Goal: Task Accomplishment & Management: Complete application form

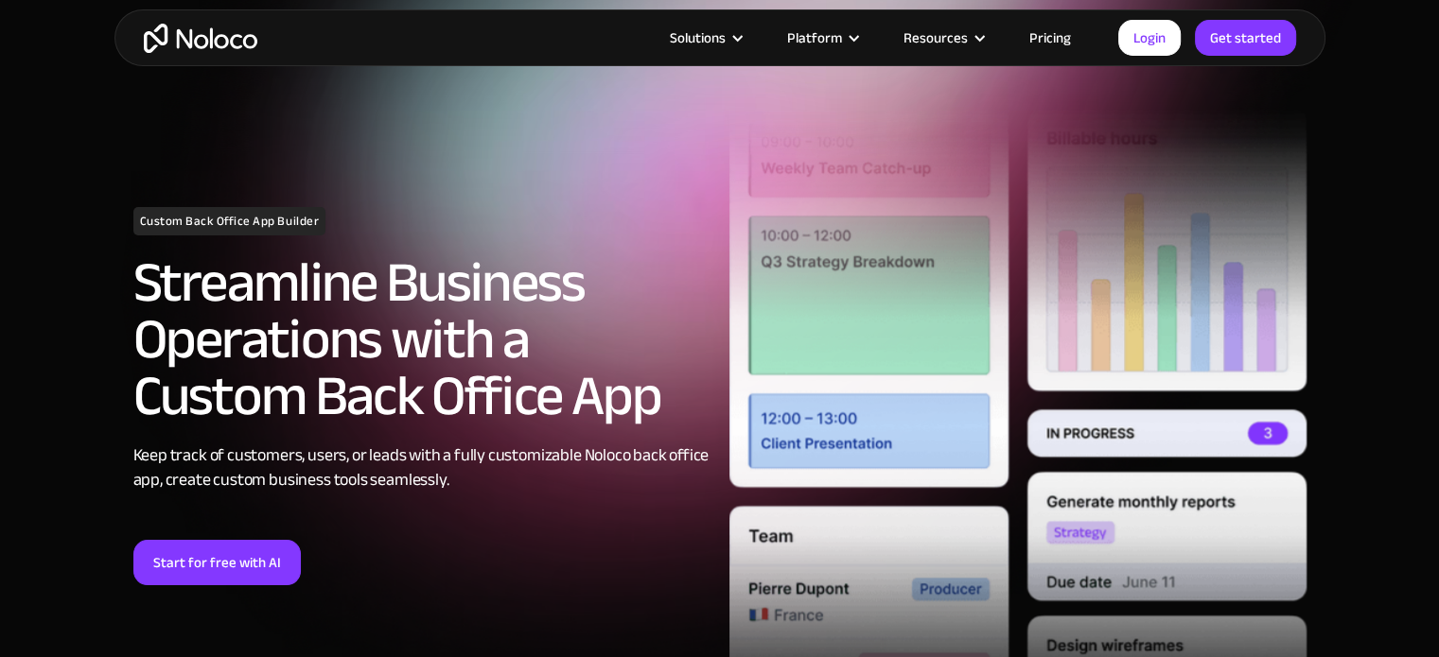
scroll to position [189, 0]
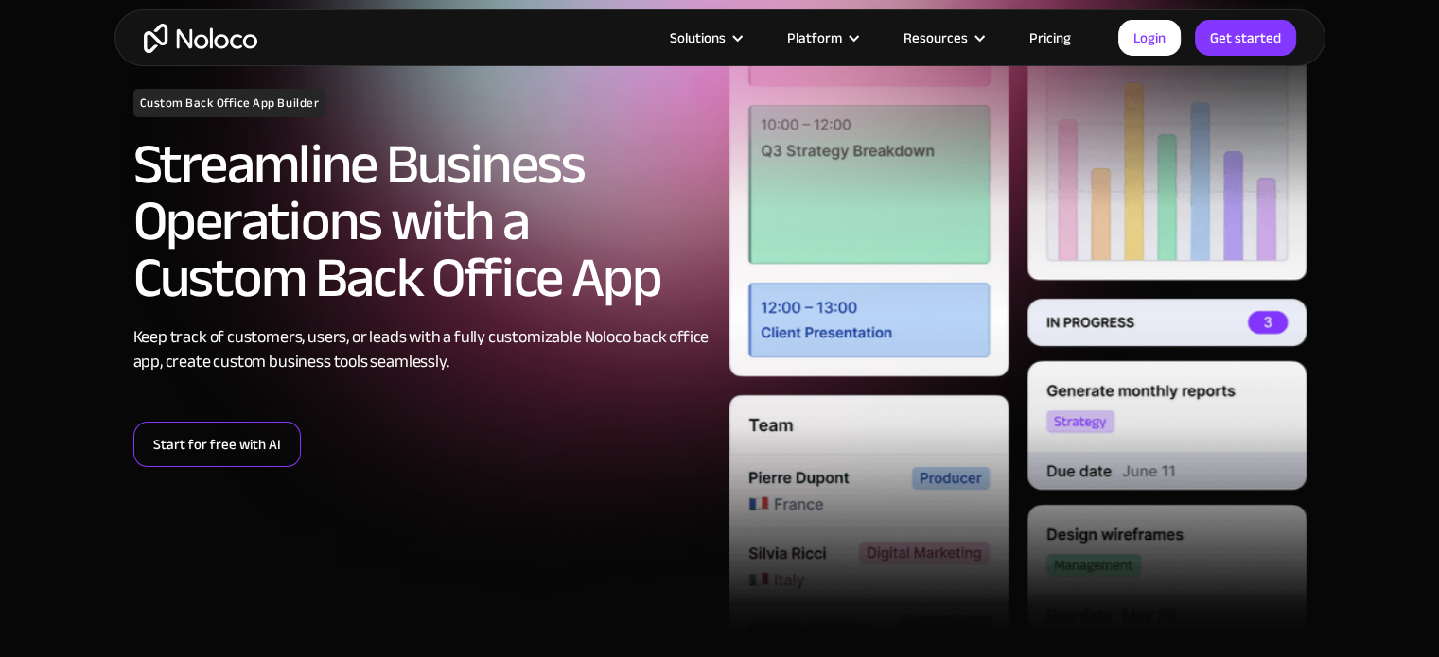
click at [214, 447] on link "Start for free with AI" at bounding box center [216, 444] width 167 height 45
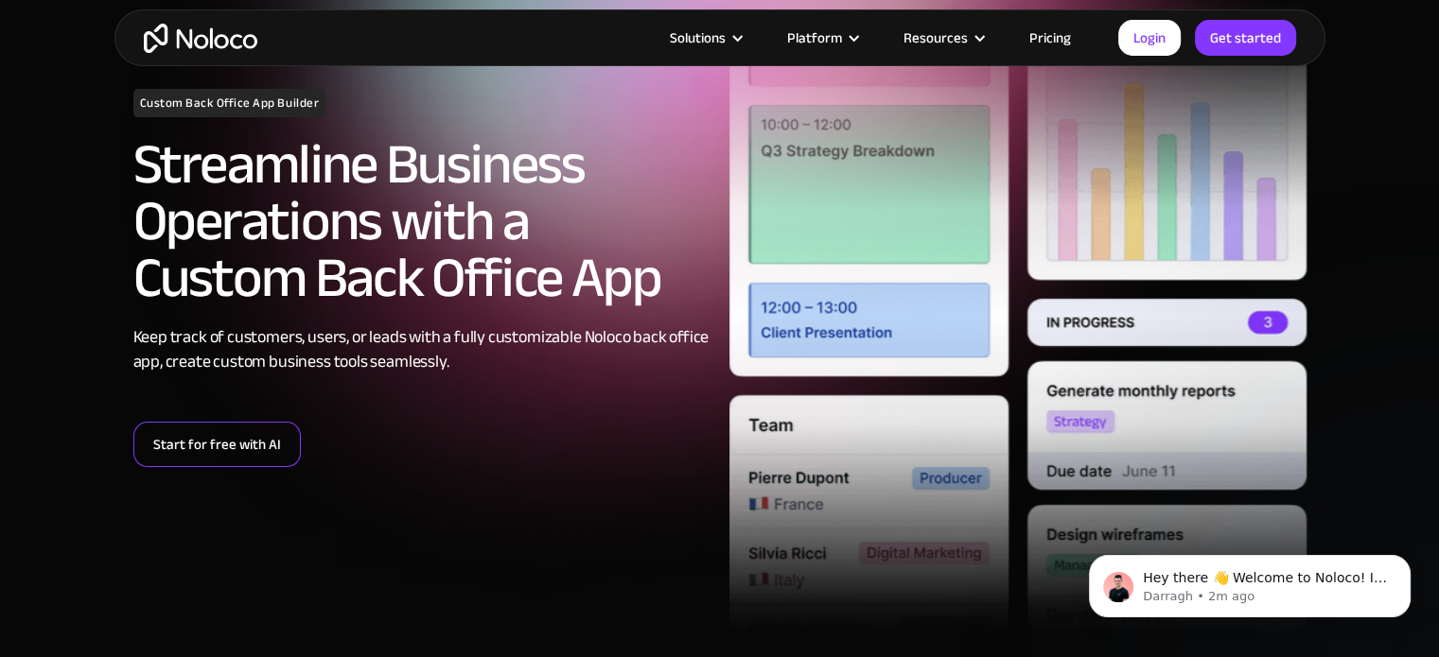
scroll to position [0, 0]
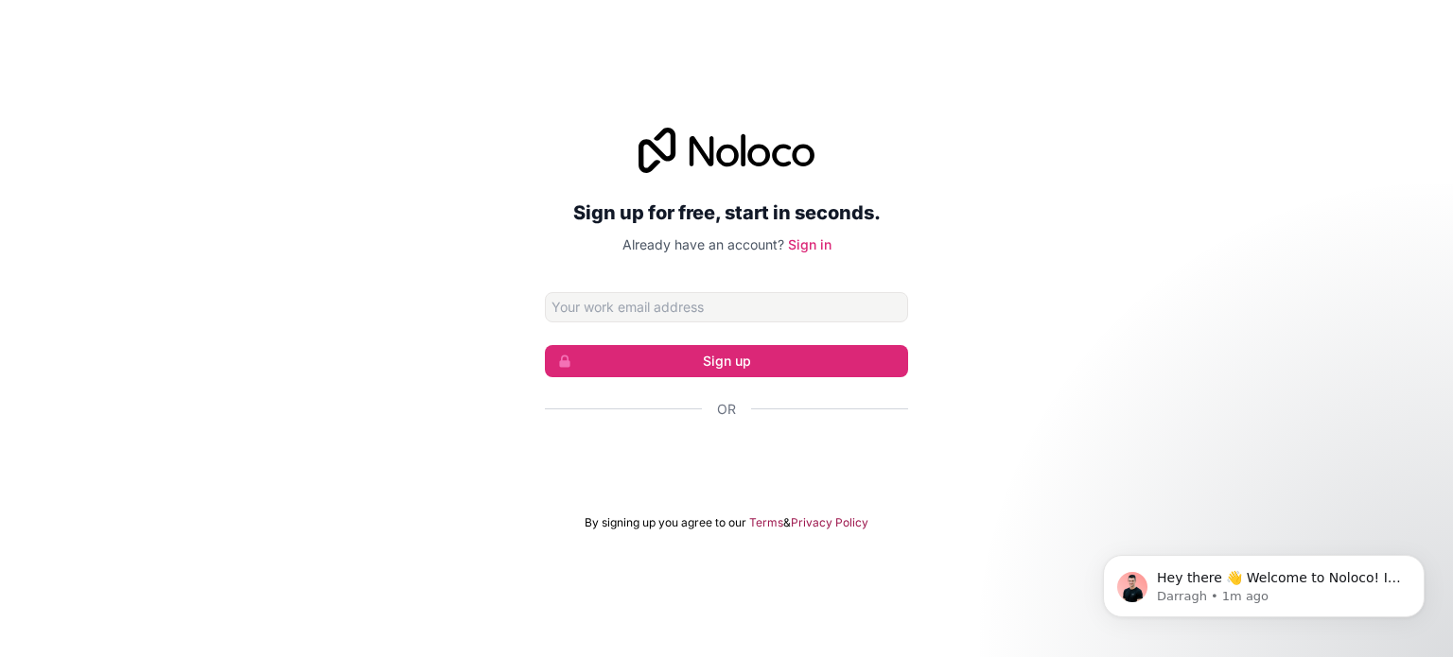
click at [1396, 382] on div "Sign up for free, start in seconds. Already have an account? Sign in Sign up Or…" at bounding box center [726, 329] width 1453 height 456
click at [647, 313] on input "Email address" at bounding box center [726, 307] width 363 height 30
